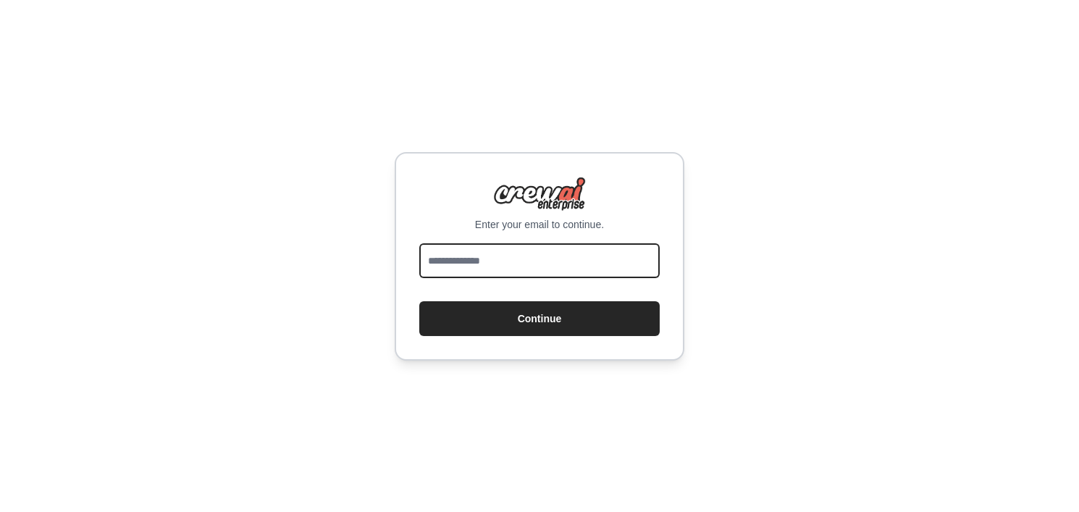
click at [579, 253] on input "email" at bounding box center [539, 260] width 240 height 35
type input "**********"
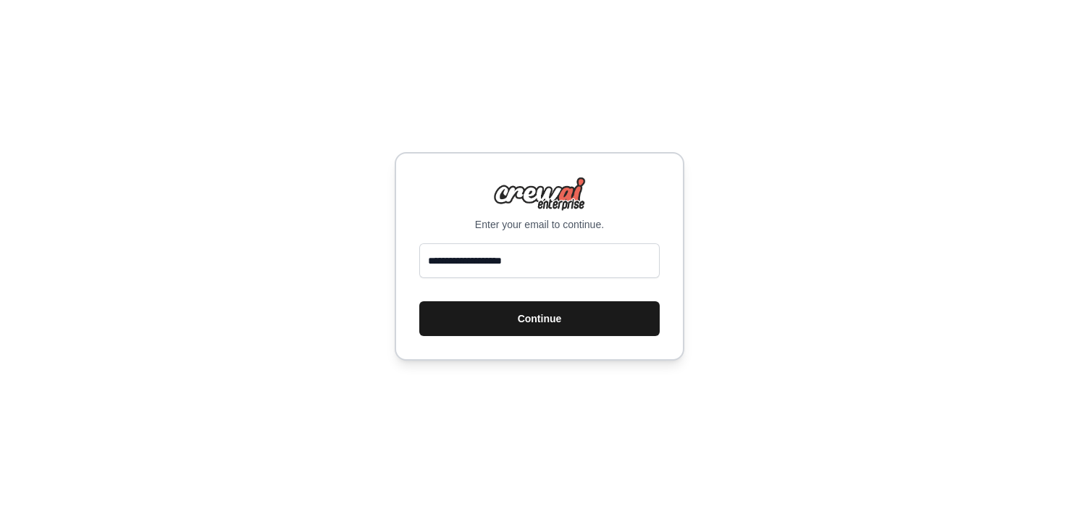
click at [531, 328] on button "Continue" at bounding box center [539, 318] width 240 height 35
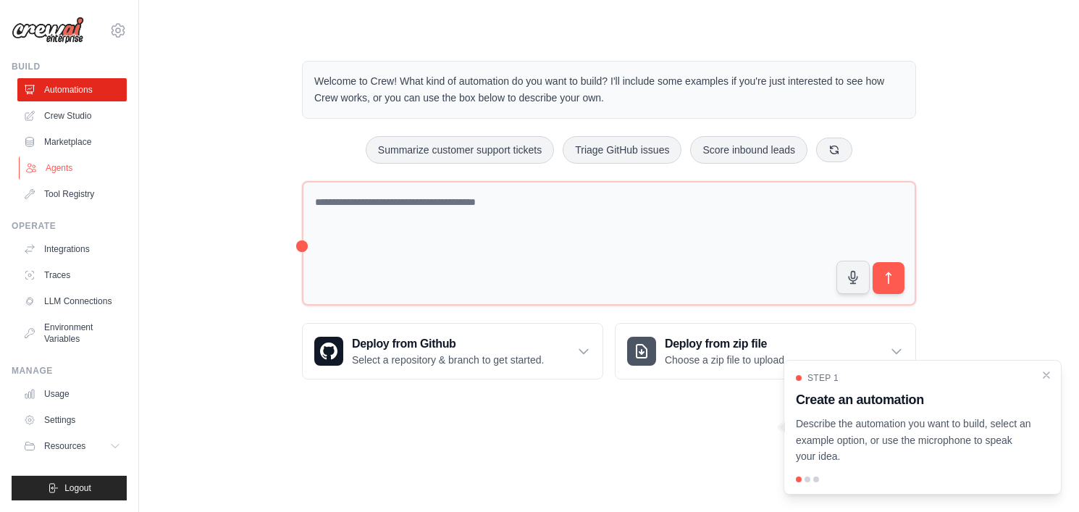
click at [67, 179] on link "Agents" at bounding box center [73, 167] width 109 height 23
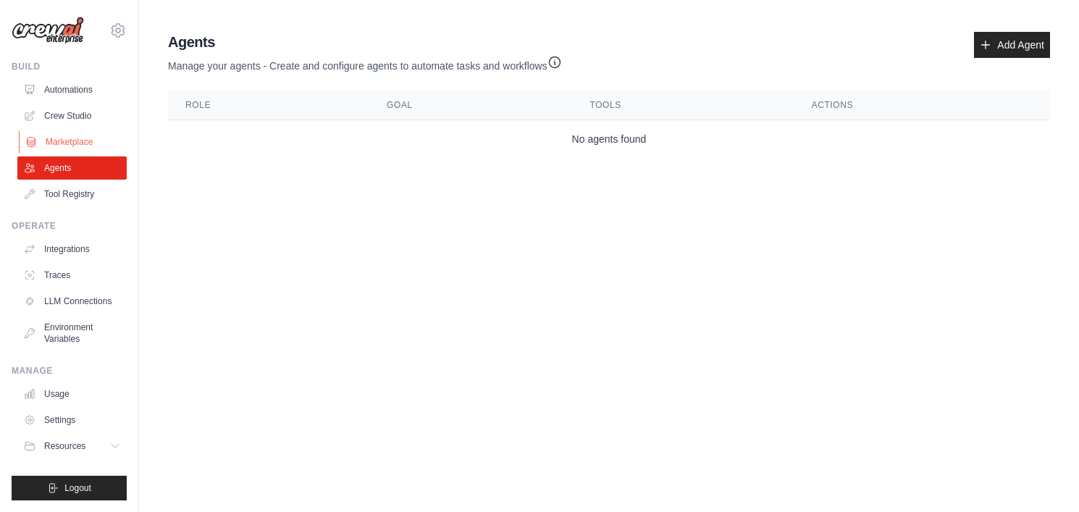
click at [72, 143] on link "Marketplace" at bounding box center [73, 141] width 109 height 23
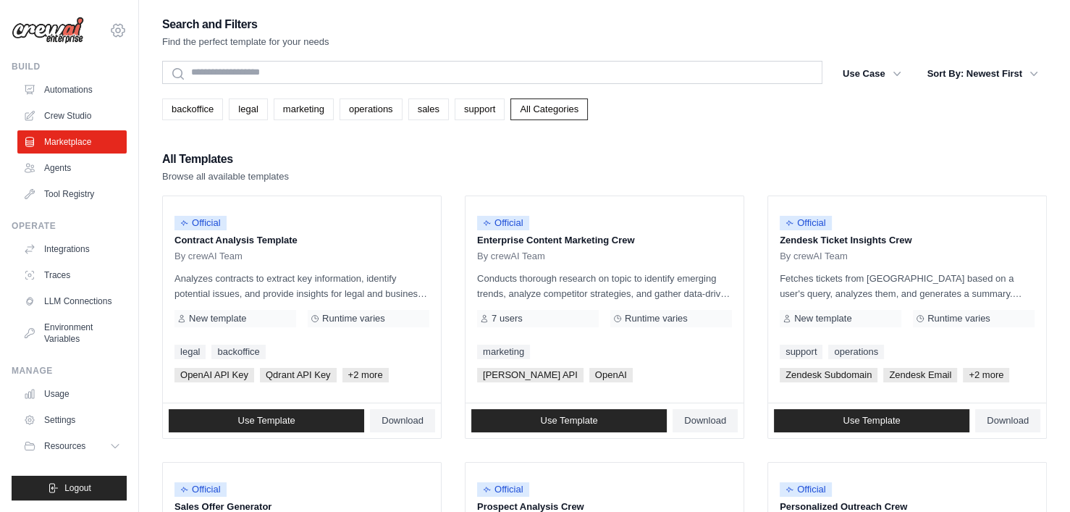
click at [111, 33] on icon at bounding box center [117, 30] width 17 height 17
click at [72, 395] on link "Usage" at bounding box center [73, 393] width 109 height 23
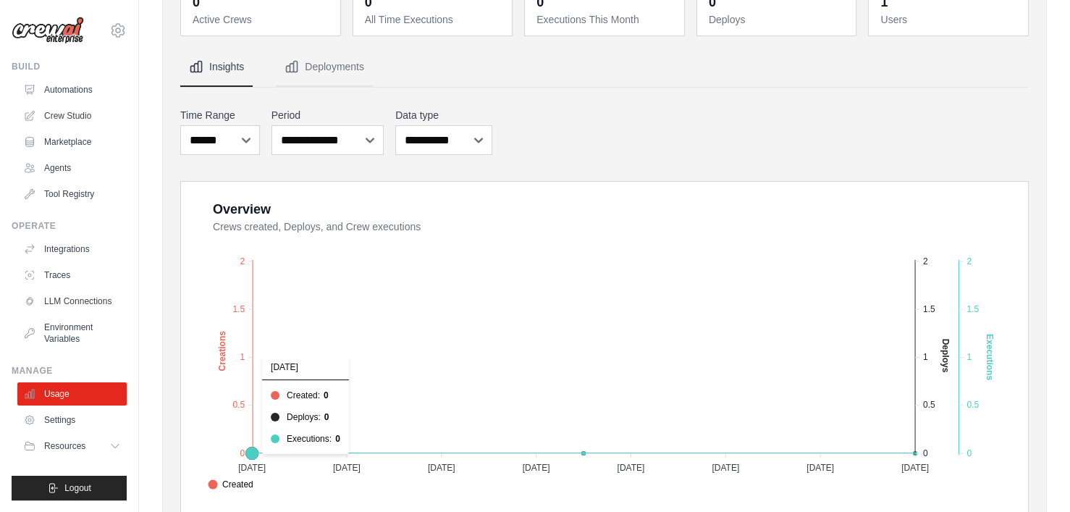
scroll to position [122, 0]
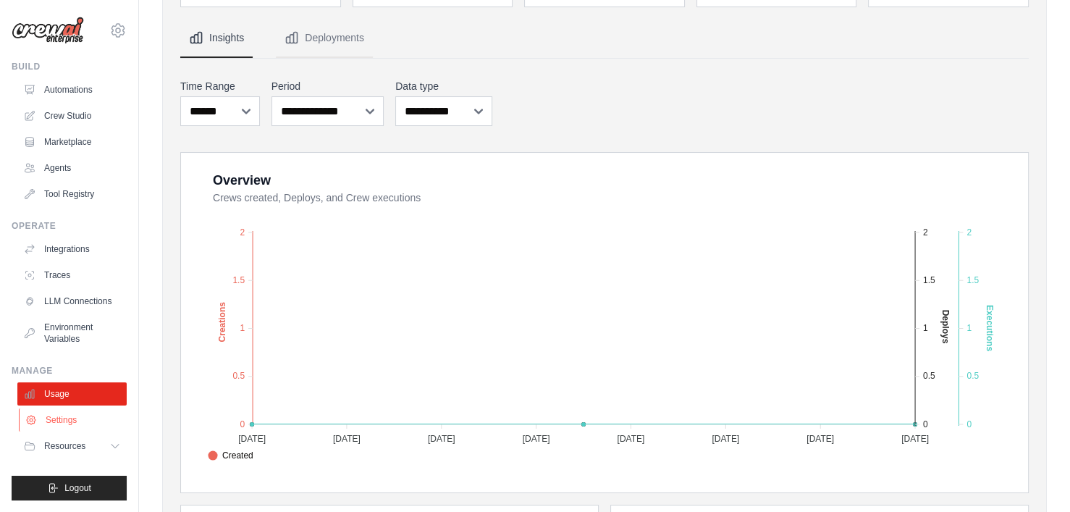
click at [98, 421] on link "Settings" at bounding box center [73, 419] width 109 height 23
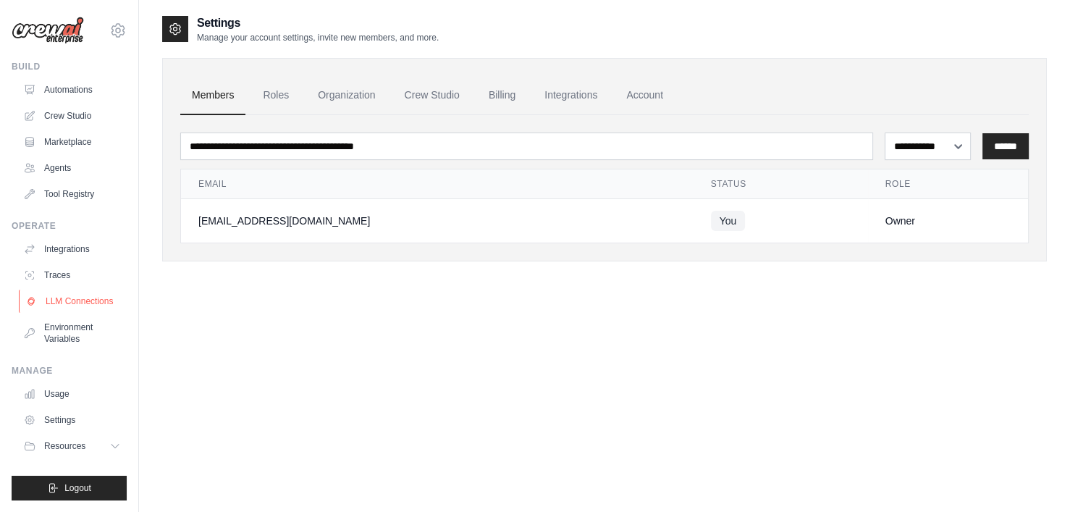
click at [91, 311] on link "LLM Connections" at bounding box center [73, 301] width 109 height 23
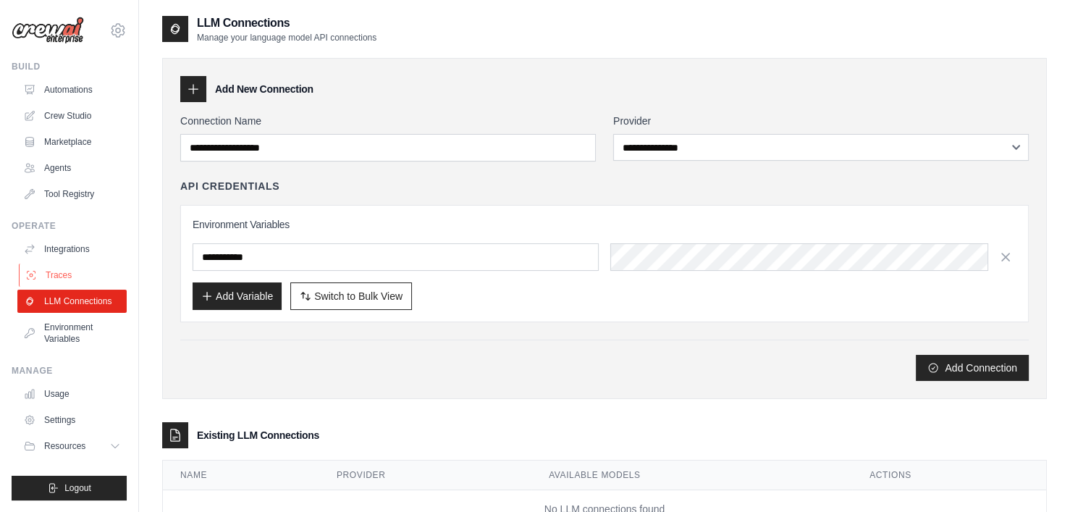
click at [86, 285] on link "Traces" at bounding box center [73, 275] width 109 height 23
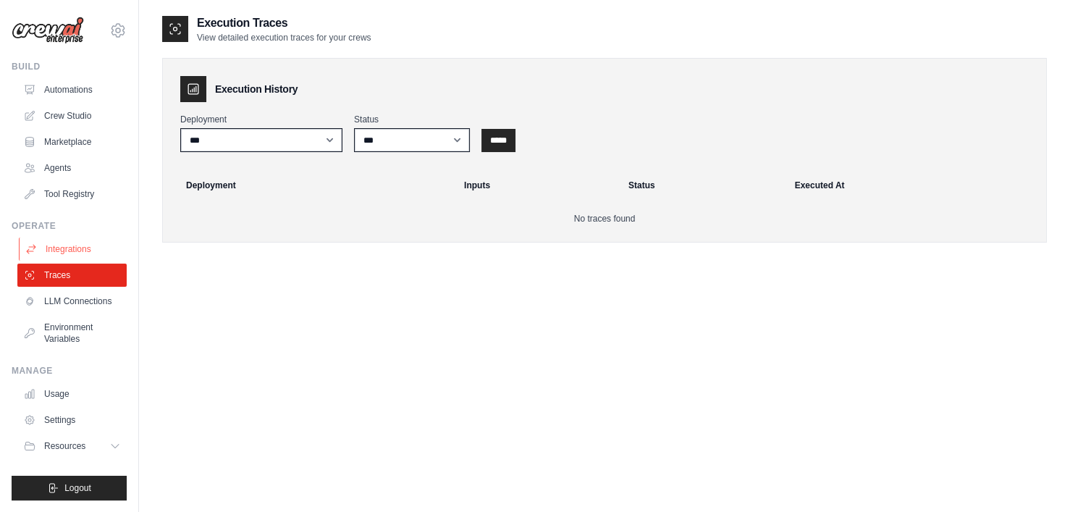
click at [82, 253] on link "Integrations" at bounding box center [73, 248] width 109 height 23
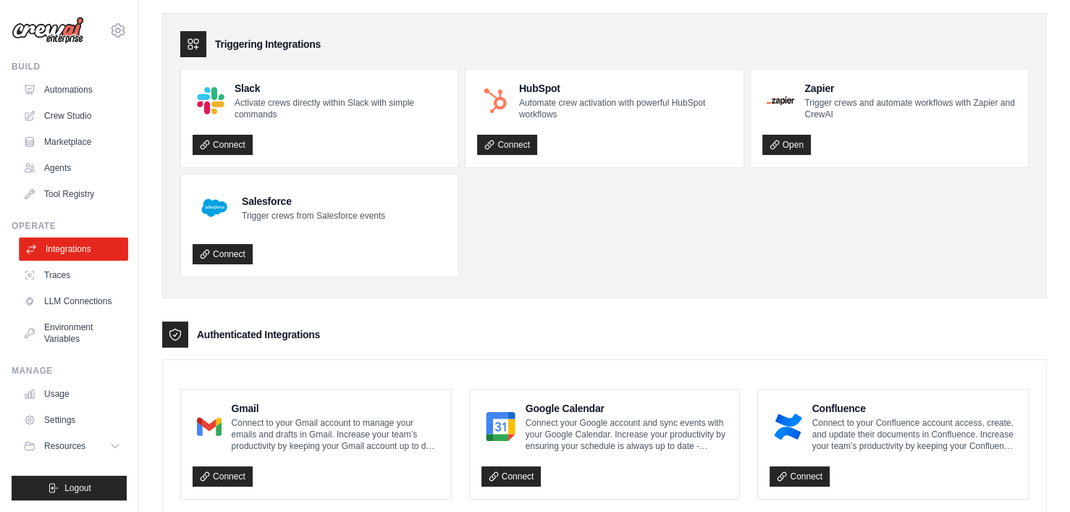
scroll to position [46, 0]
